Goal: Transaction & Acquisition: Purchase product/service

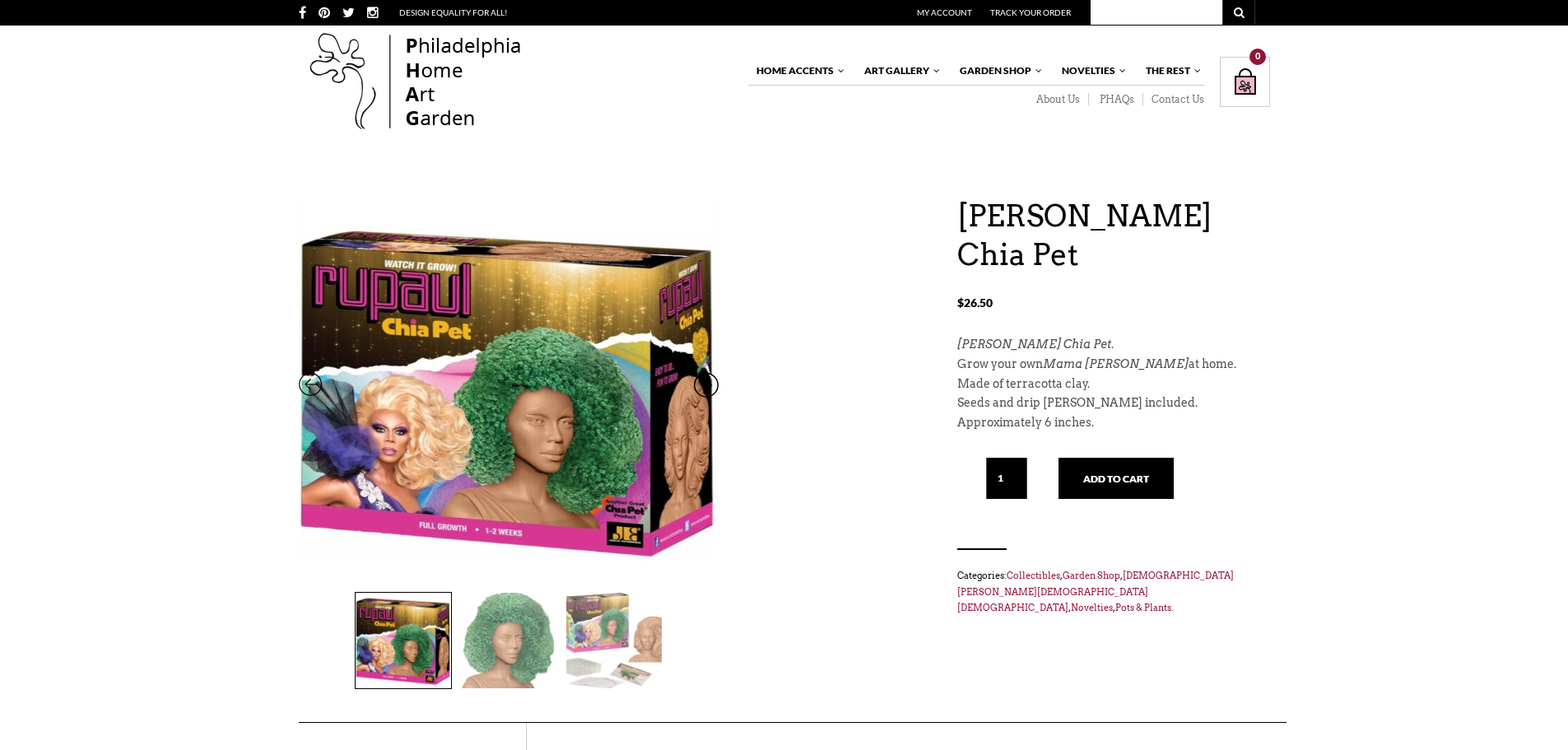
click at [624, 604] on img at bounding box center [613, 640] width 95 height 95
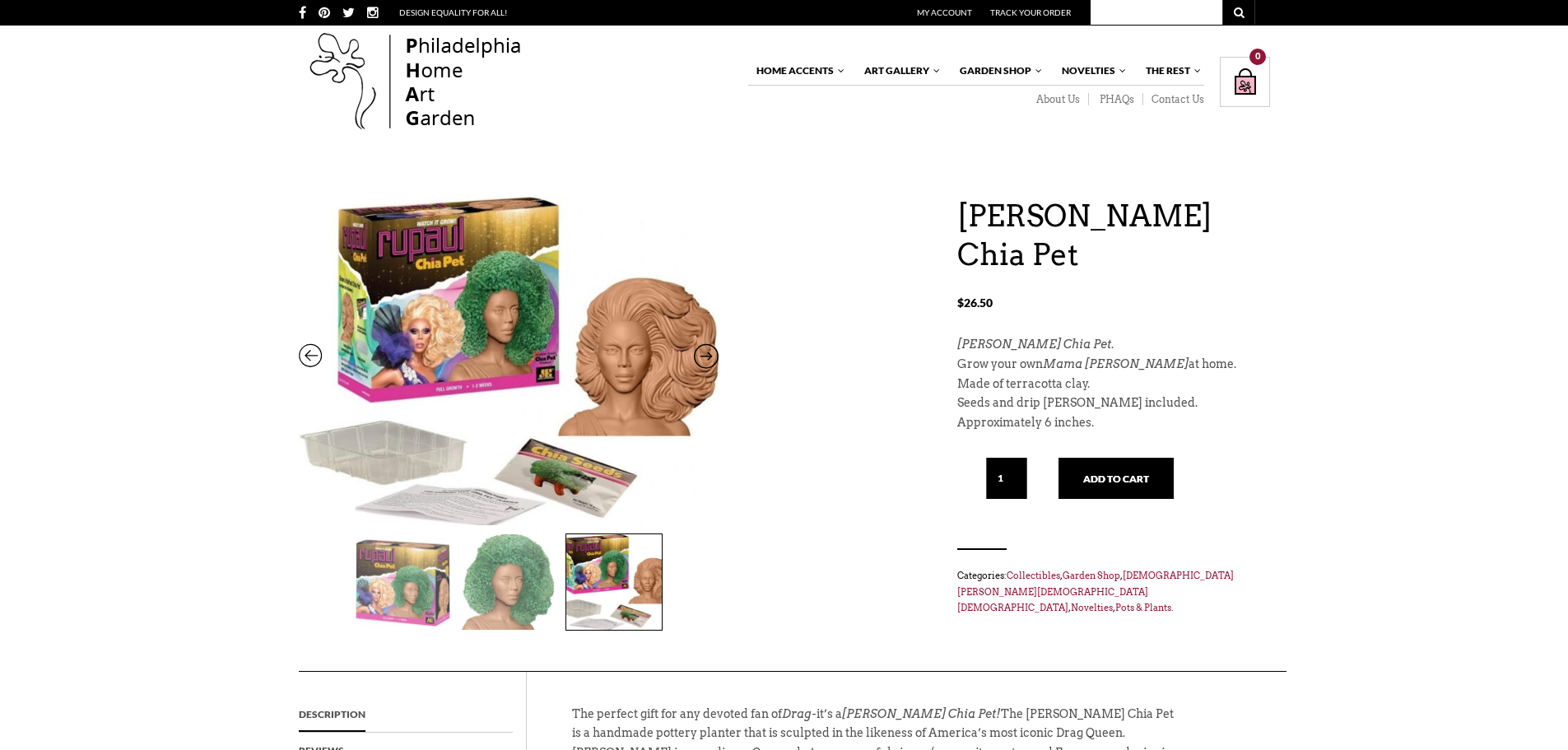
click at [537, 611] on img at bounding box center [508, 581] width 95 height 95
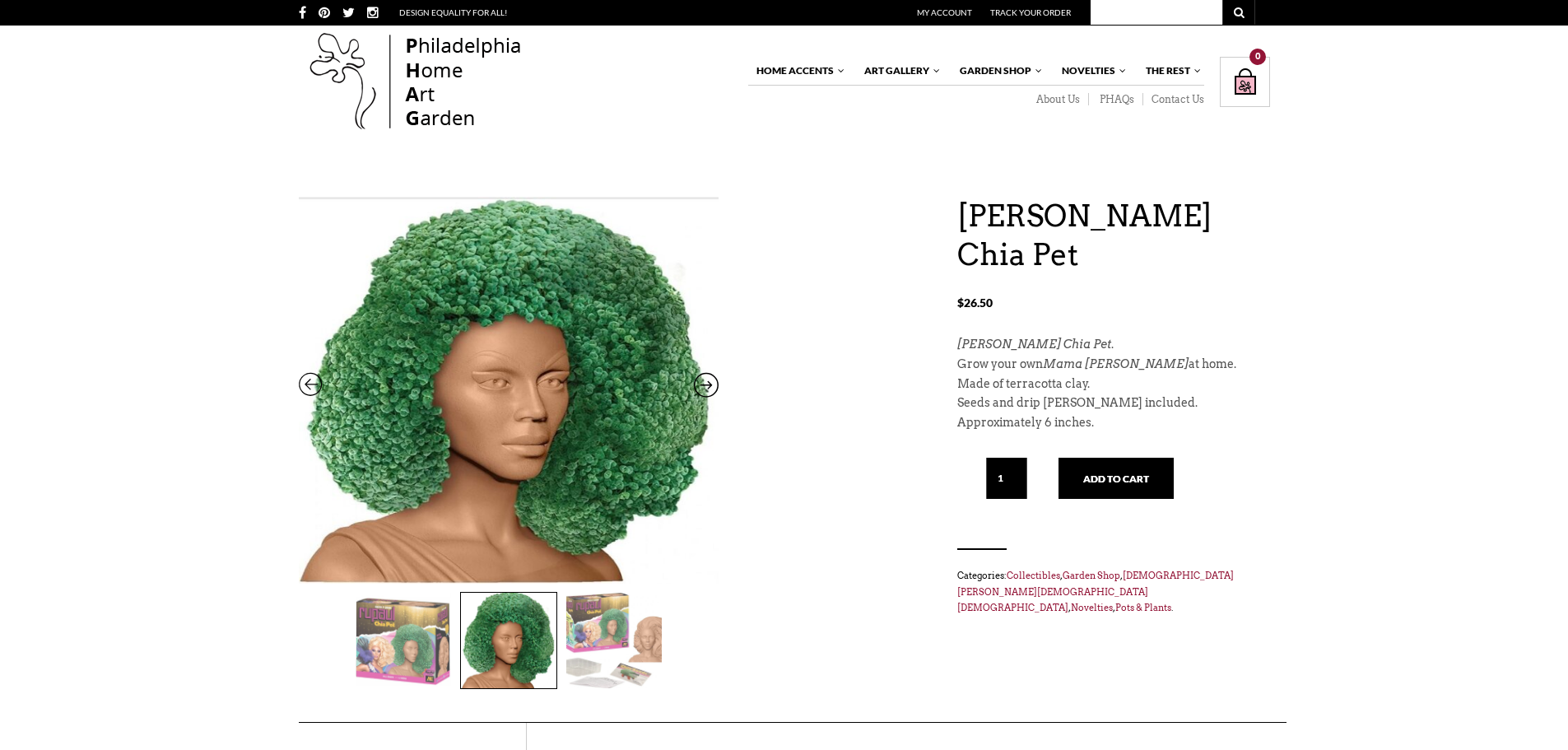
click at [385, 654] on img at bounding box center [403, 640] width 95 height 95
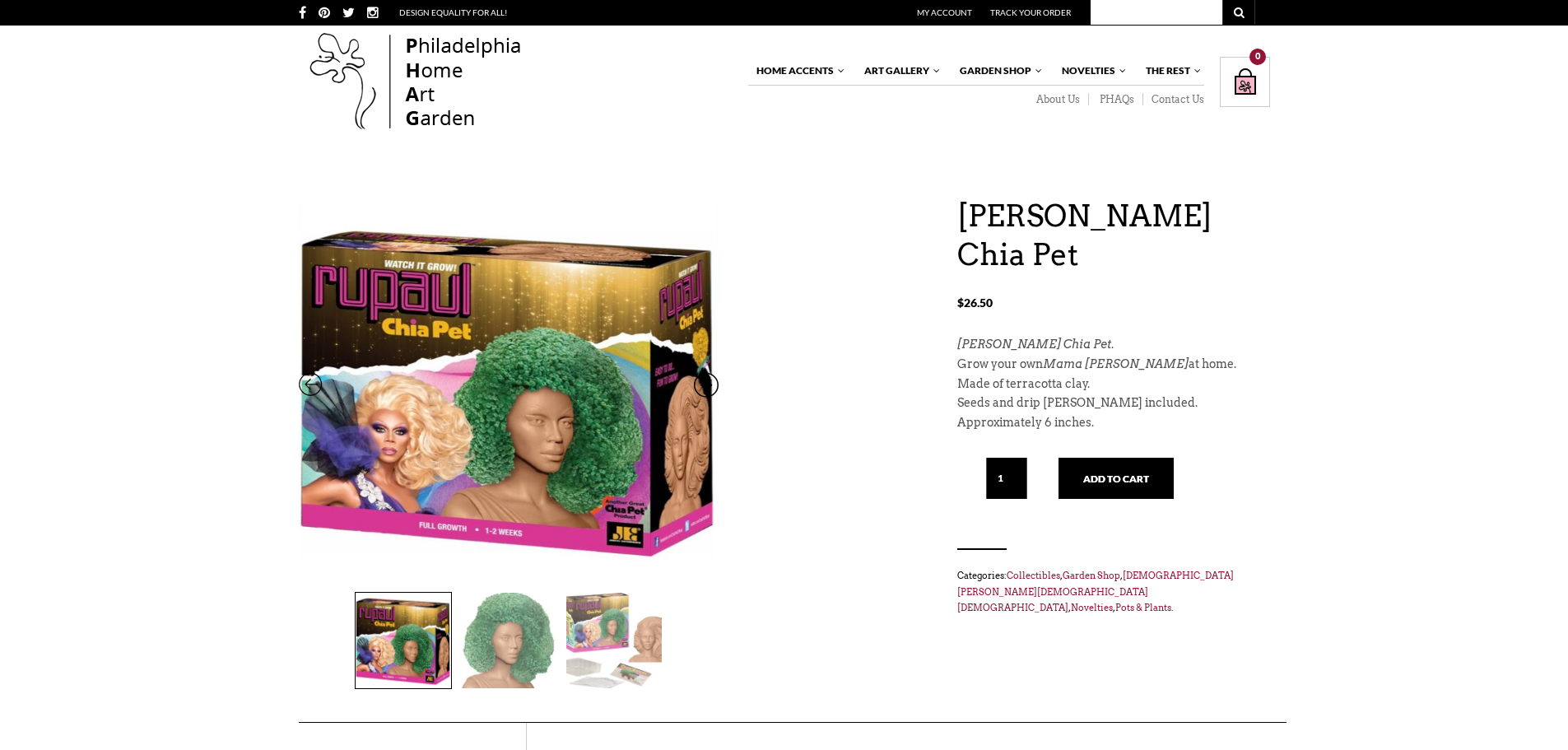
click at [542, 669] on img at bounding box center [508, 640] width 95 height 95
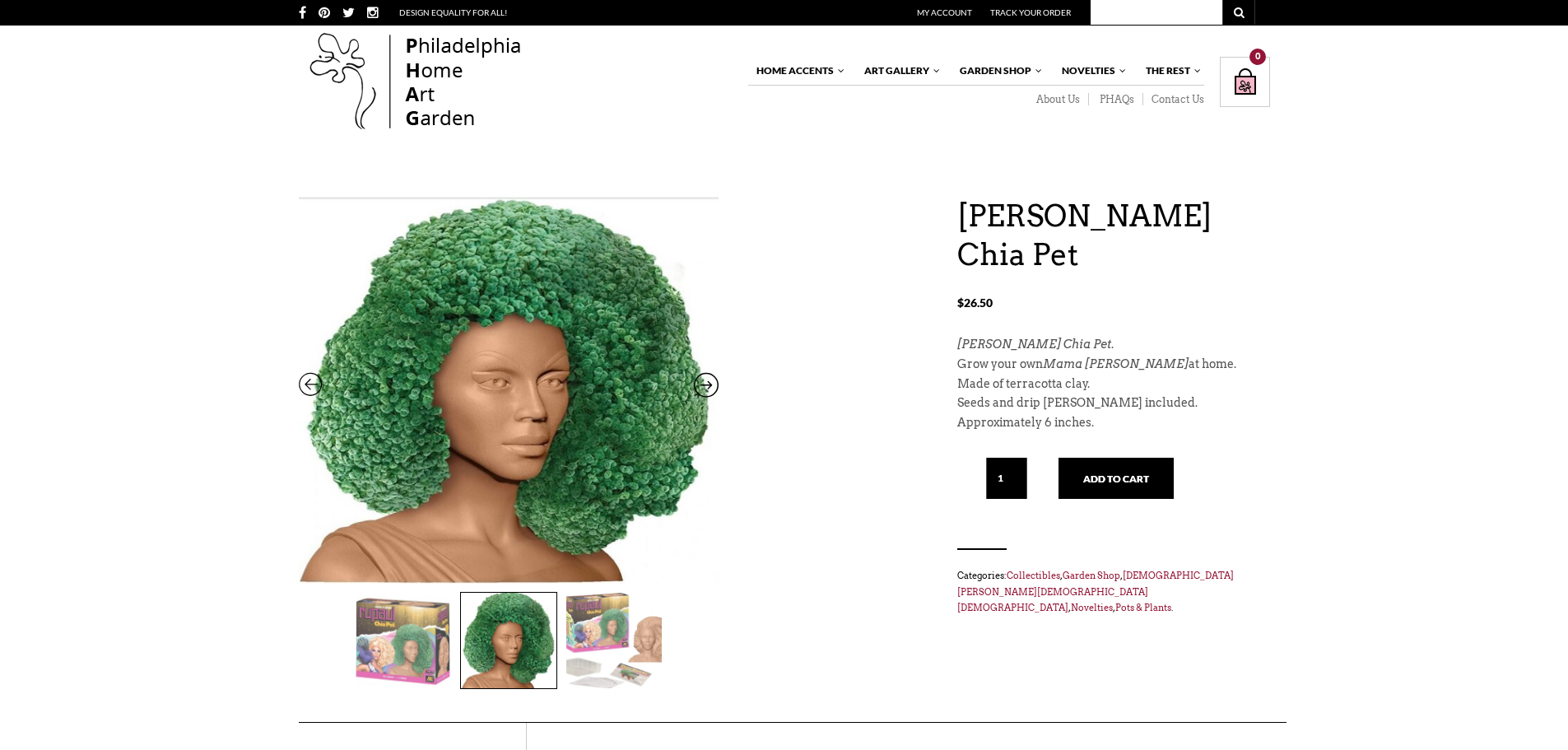
click at [608, 661] on img at bounding box center [613, 640] width 95 height 95
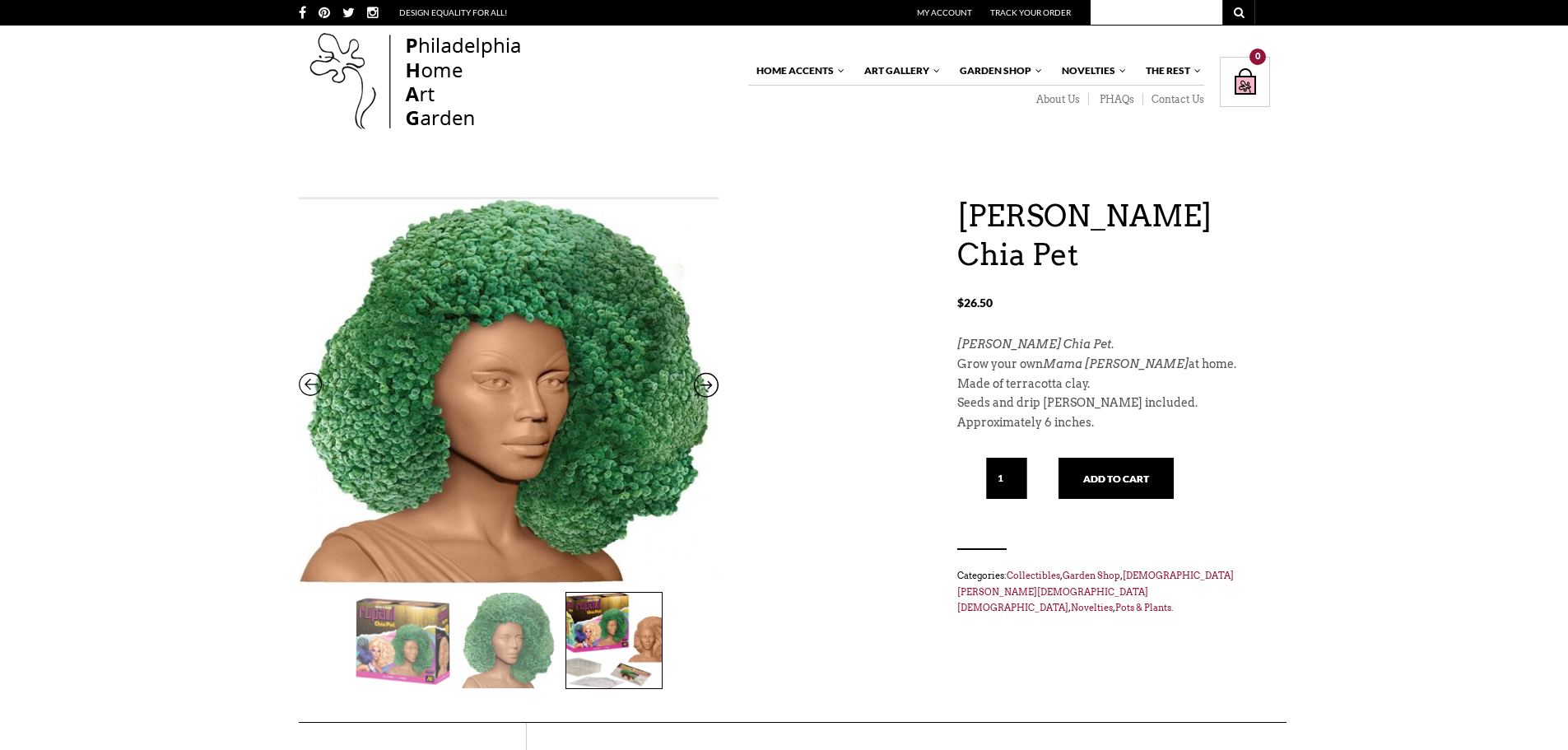
click at [618, 664] on img at bounding box center [613, 640] width 95 height 95
